Goal: Information Seeking & Learning: Learn about a topic

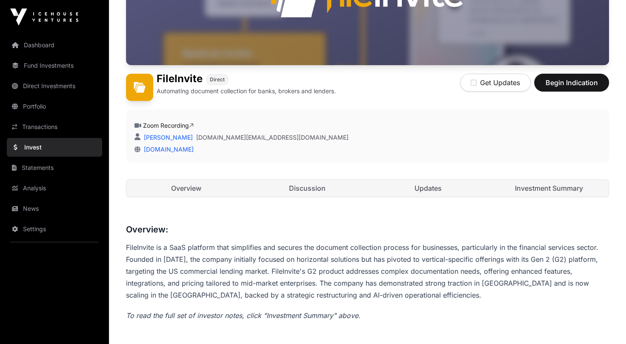
scroll to position [85, 0]
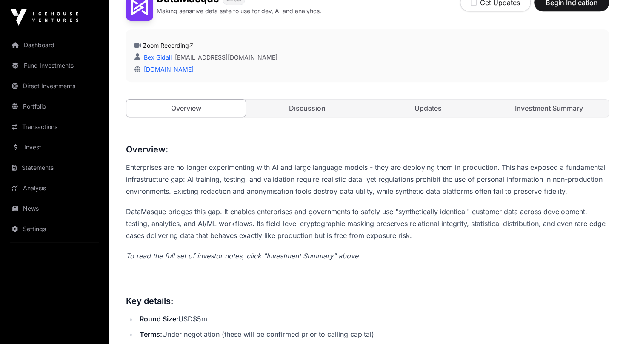
scroll to position [213, 0]
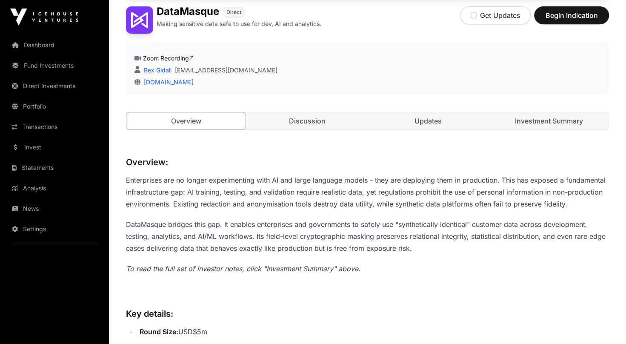
click at [548, 117] on link "Investment Summary" at bounding box center [549, 120] width 119 height 17
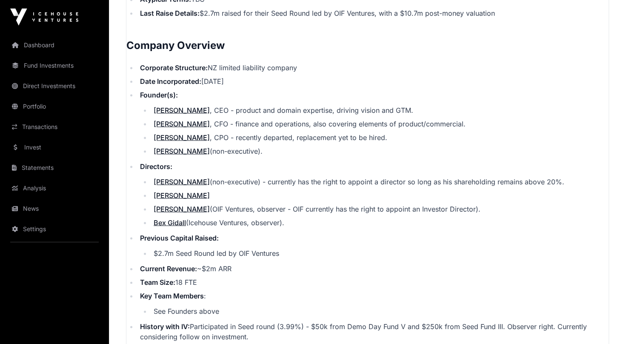
scroll to position [915, 0]
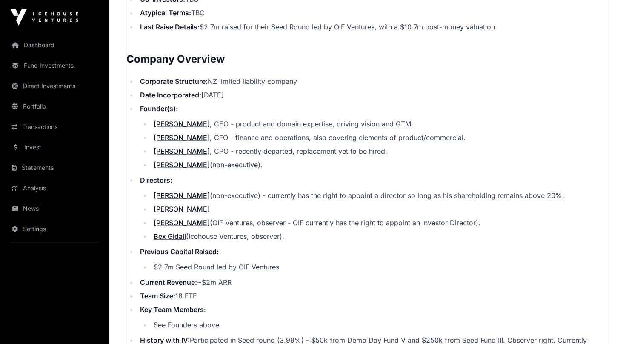
click at [165, 149] on link "[PERSON_NAME]" at bounding box center [182, 150] width 56 height 9
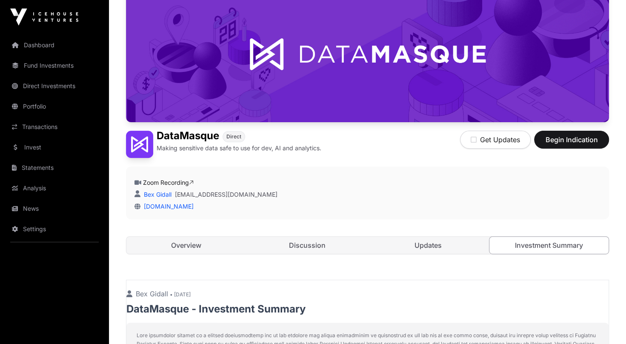
scroll to position [106, 0]
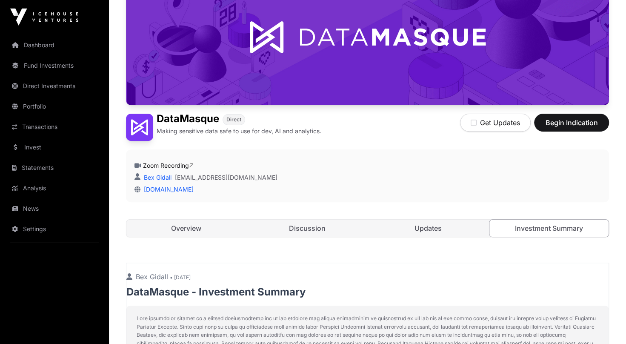
click at [204, 227] on link "Overview" at bounding box center [185, 228] width 119 height 17
